Goal: Task Accomplishment & Management: Manage account settings

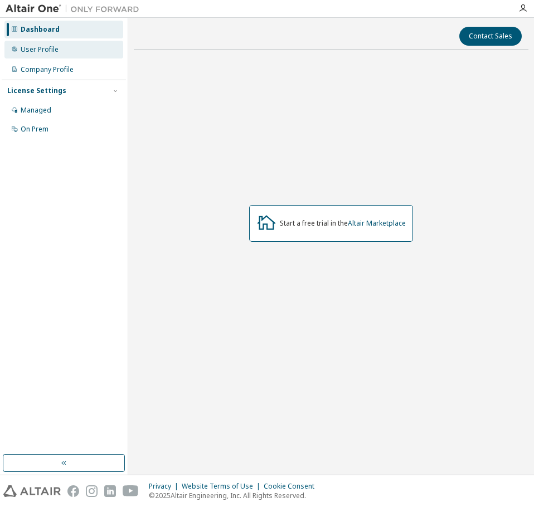
click at [26, 49] on div "User Profile" at bounding box center [40, 49] width 38 height 9
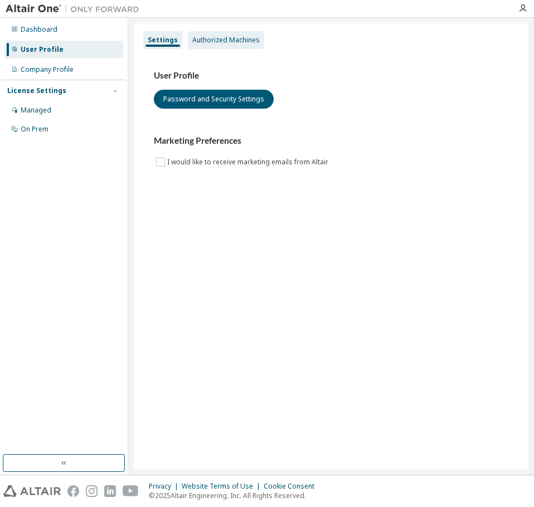
click at [236, 42] on div "Authorized Machines" at bounding box center [225, 40] width 67 height 9
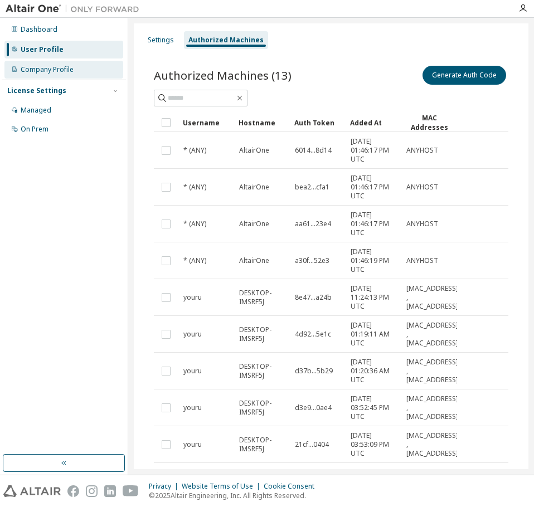
click at [58, 69] on div "Company Profile" at bounding box center [47, 69] width 53 height 9
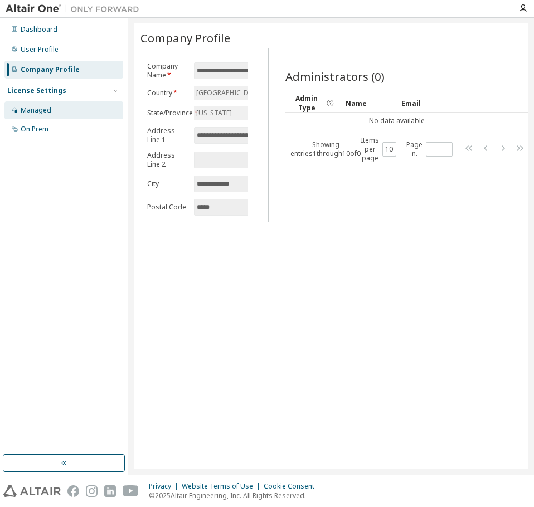
click at [48, 107] on div "Managed" at bounding box center [36, 110] width 31 height 9
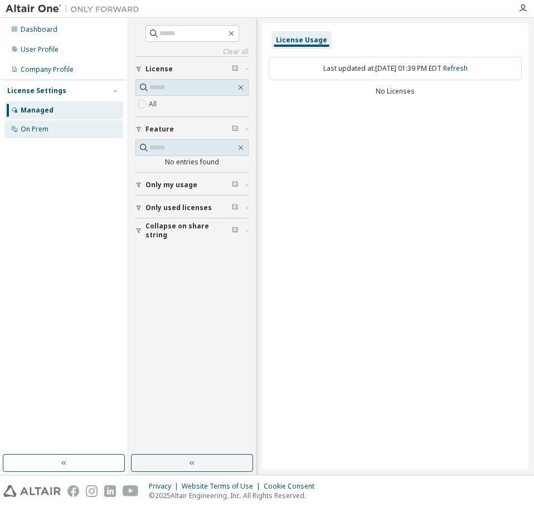
click at [41, 130] on div "On Prem" at bounding box center [35, 129] width 28 height 9
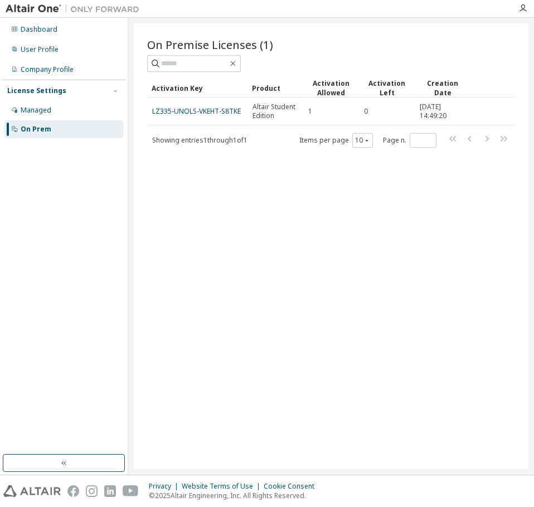
click at [327, 86] on div "Activation Allowed" at bounding box center [331, 88] width 47 height 19
click at [380, 85] on div "Activation Left" at bounding box center [386, 88] width 47 height 19
click at [439, 86] on div "Creation Date" at bounding box center [442, 88] width 47 height 19
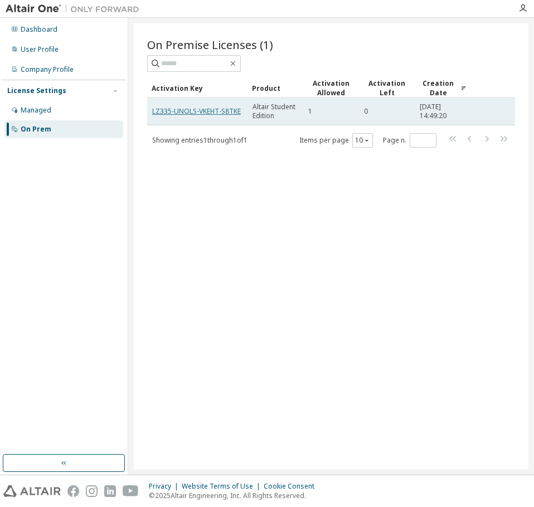
click at [174, 112] on link "LZ335-UNOLS-VKEHT-S8TKE" at bounding box center [196, 110] width 89 height 9
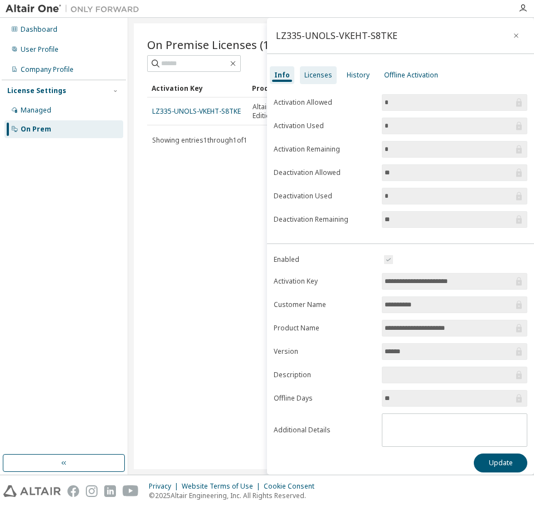
click at [318, 79] on div "Licenses" at bounding box center [318, 75] width 28 height 9
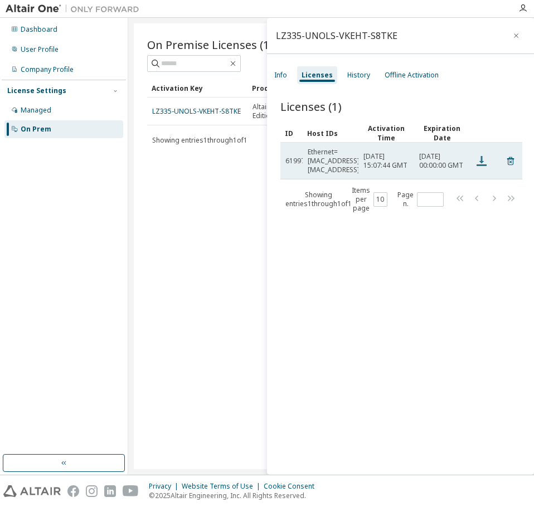
click at [482, 164] on icon at bounding box center [481, 160] width 13 height 13
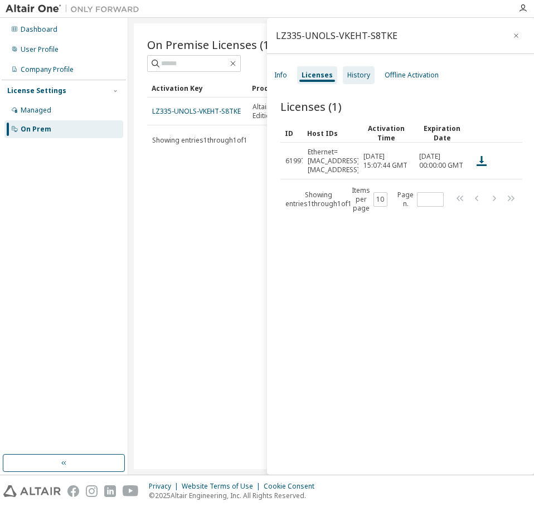
click at [347, 77] on div "History" at bounding box center [358, 75] width 23 height 9
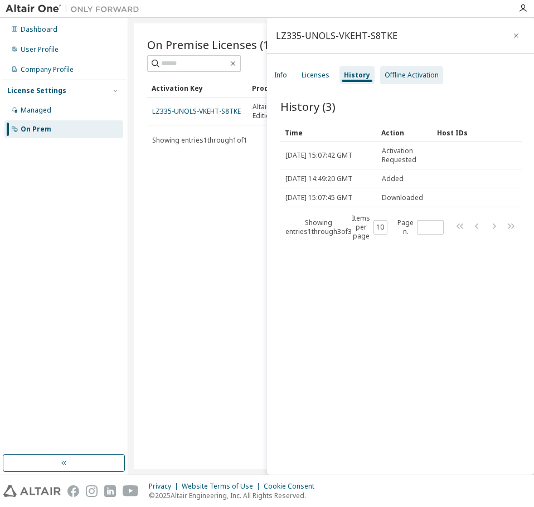
click at [400, 77] on div "Offline Activation" at bounding box center [412, 75] width 54 height 9
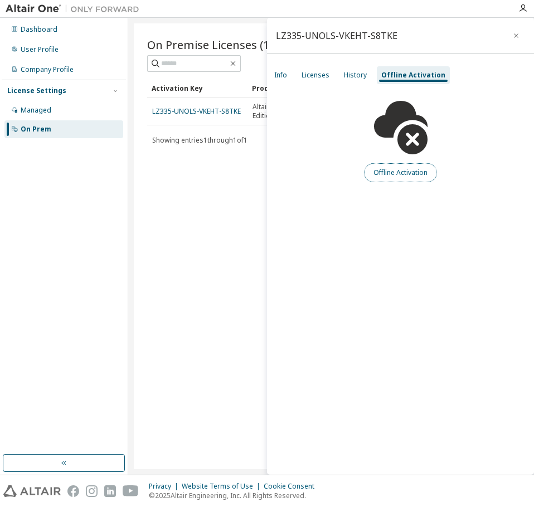
click at [392, 177] on button "Offline Activation" at bounding box center [400, 172] width 73 height 19
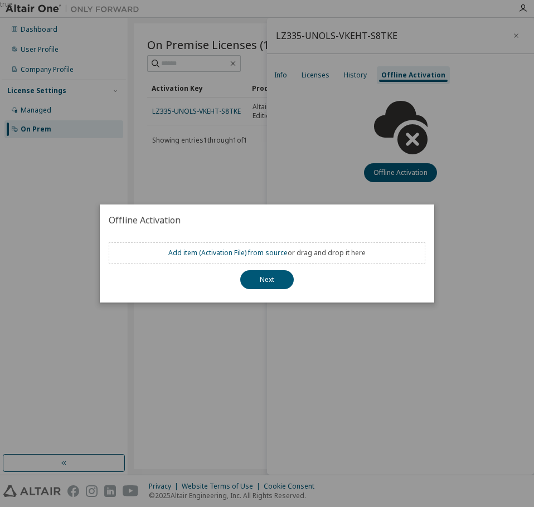
click at [388, 322] on div "true" at bounding box center [267, 253] width 534 height 507
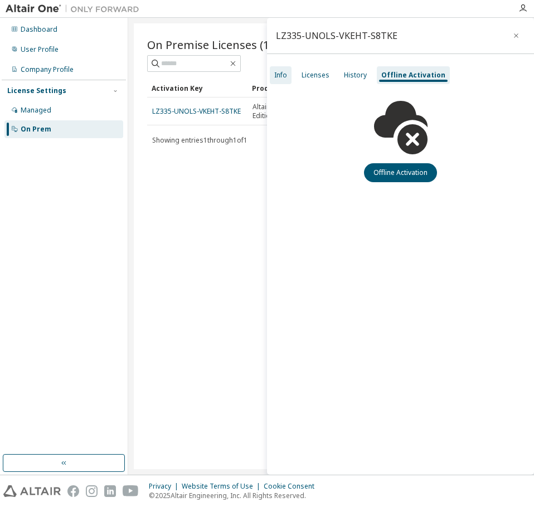
click at [281, 78] on div "Info" at bounding box center [280, 75] width 13 height 9
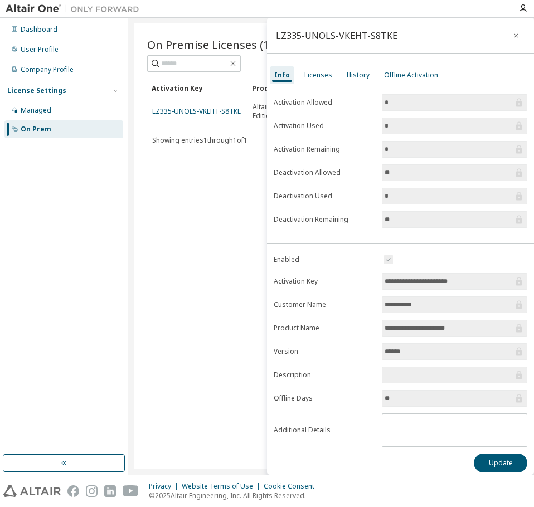
click at [512, 35] on icon "button" at bounding box center [516, 35] width 8 height 9
